Goal: Find specific fact: Find specific fact

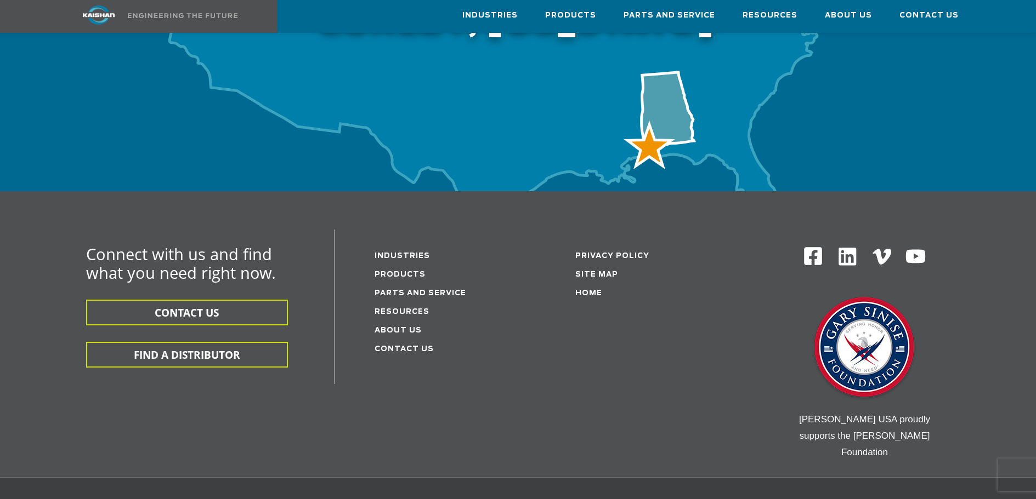
scroll to position [3630, 0]
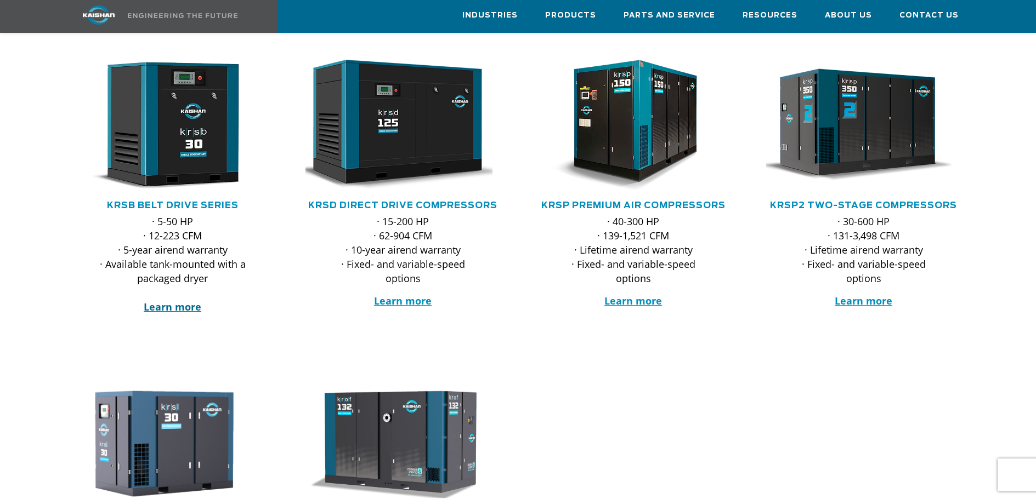
scroll to position [164, 0]
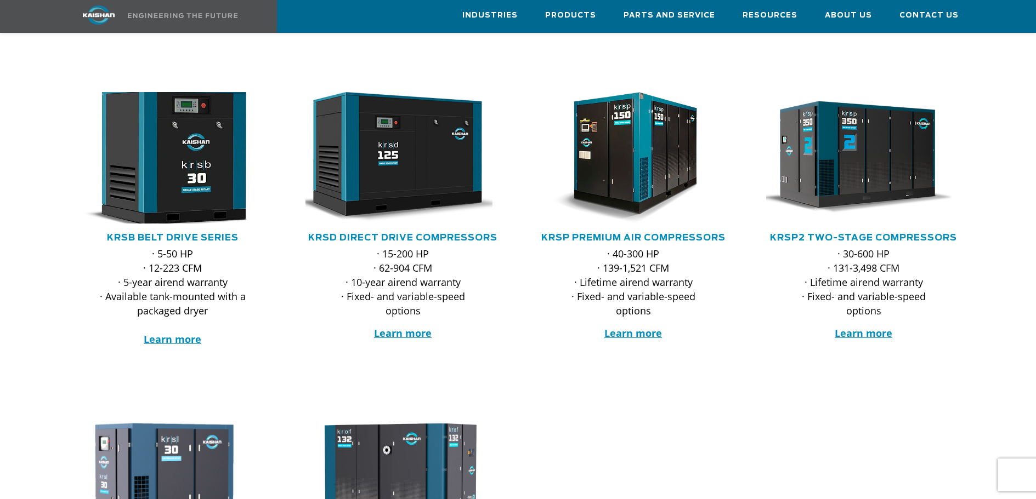
click at [166, 151] on img at bounding box center [164, 158] width 215 height 145
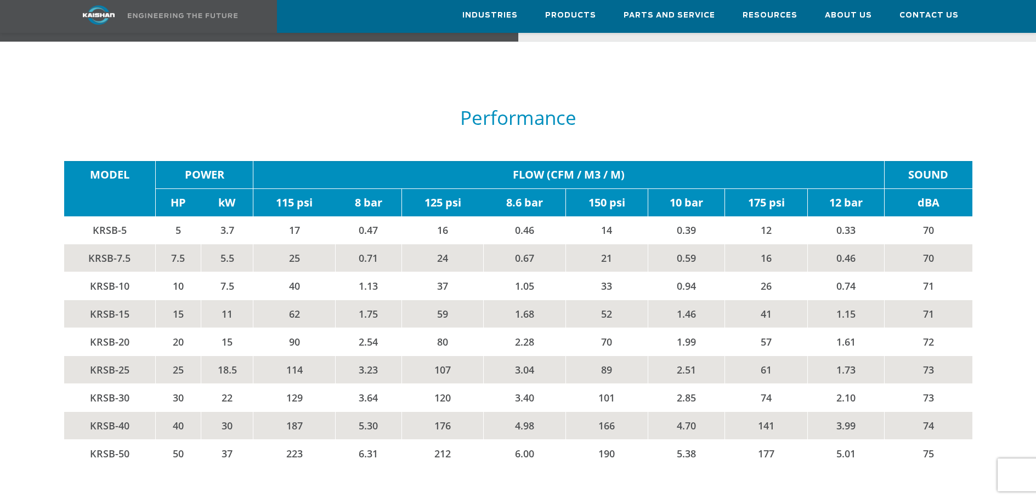
scroll to position [1864, 0]
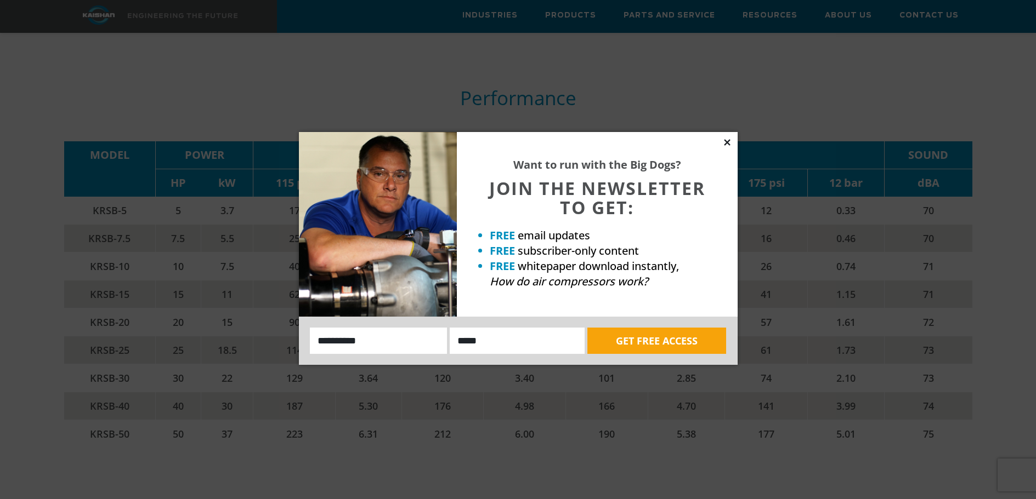
click at [726, 142] on icon at bounding box center [727, 142] width 6 height 6
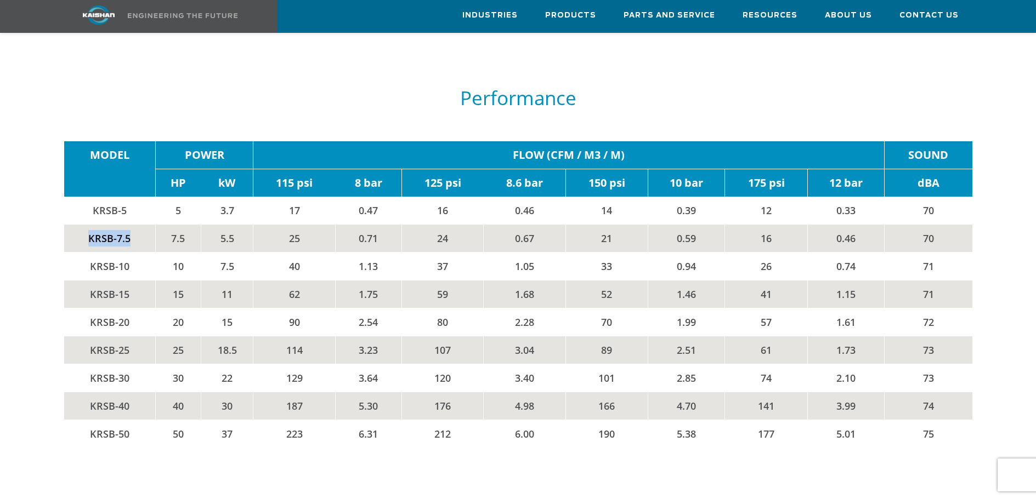
drag, startPoint x: 137, startPoint y: 226, endPoint x: 83, endPoint y: 223, distance: 54.3
click at [83, 224] on td "KRSB-7.5" at bounding box center [110, 238] width 92 height 28
copy td "KRSB-7.5"
